Goal: Find specific page/section: Find specific page/section

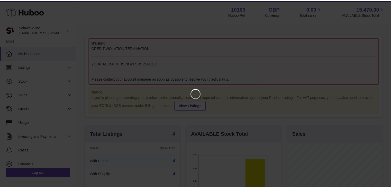
scroll to position [80, 96]
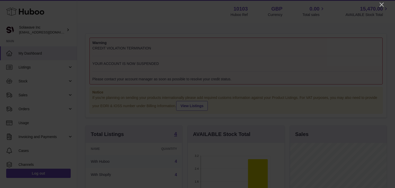
click at [382, 0] on div at bounding box center [197, 94] width 395 height 188
click at [380, 4] on icon "Close" at bounding box center [381, 5] width 6 height 6
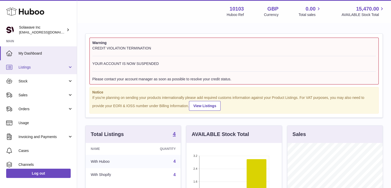
click at [46, 73] on link "Listings" at bounding box center [38, 67] width 77 height 14
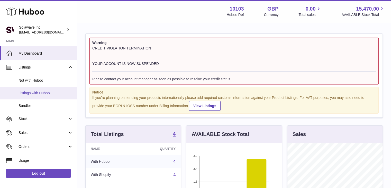
click at [48, 98] on link "Listings with Huboo" at bounding box center [38, 93] width 77 height 13
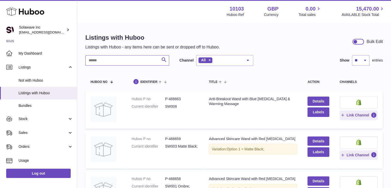
click at [134, 64] on input "text" at bounding box center [127, 60] width 84 height 10
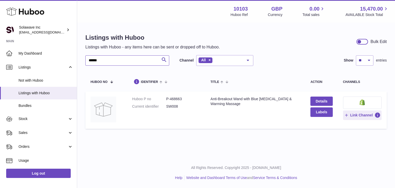
click at [150, 61] on input "******" at bounding box center [127, 60] width 84 height 10
type input "*"
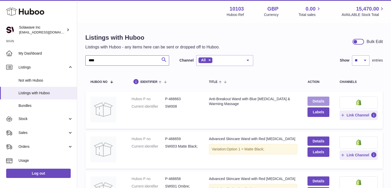
type input "****"
click at [178, 96] on dd "P-468663" at bounding box center [181, 98] width 33 height 5
copy dd "468663"
